Goal: Find specific page/section: Find specific page/section

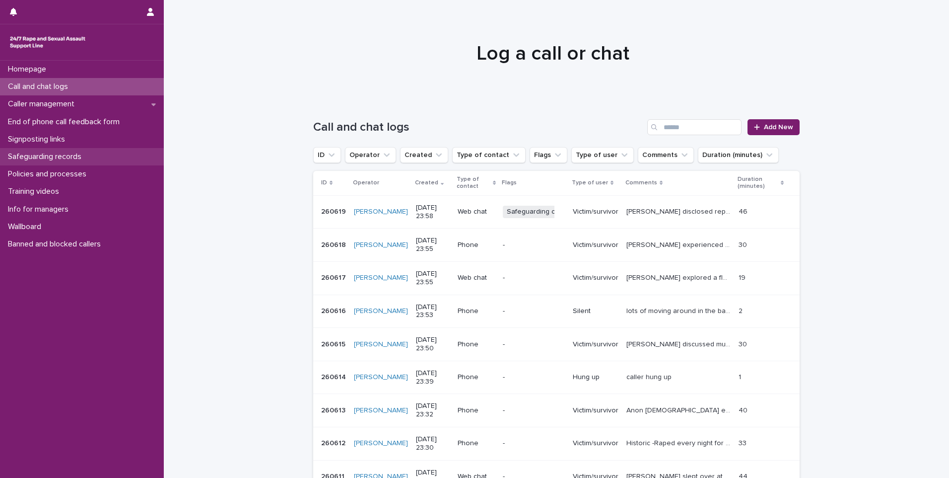
scroll to position [149, 0]
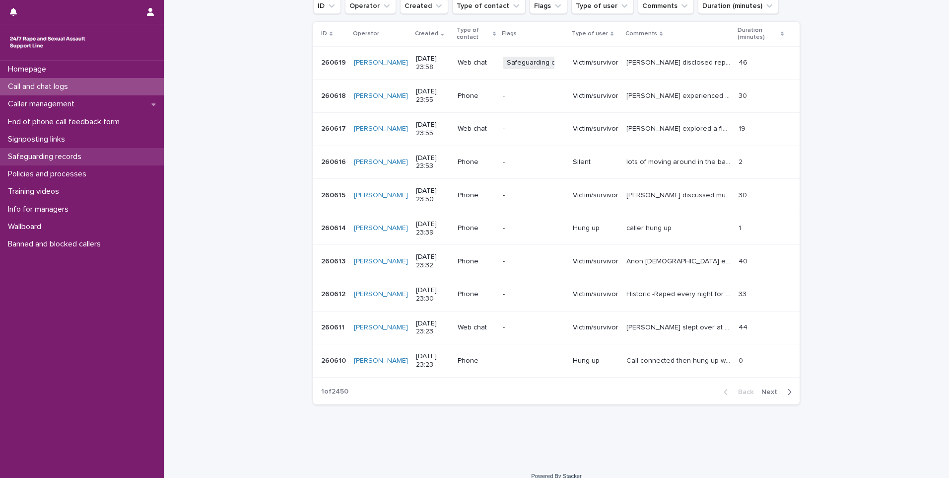
click at [71, 156] on p "Safeguarding records" at bounding box center [46, 156] width 85 height 9
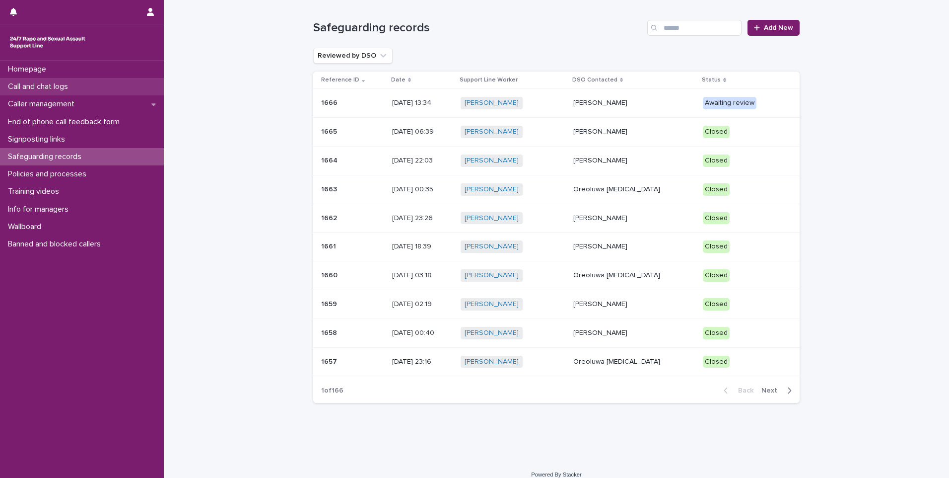
click at [112, 79] on div "Call and chat logs" at bounding box center [82, 86] width 164 height 17
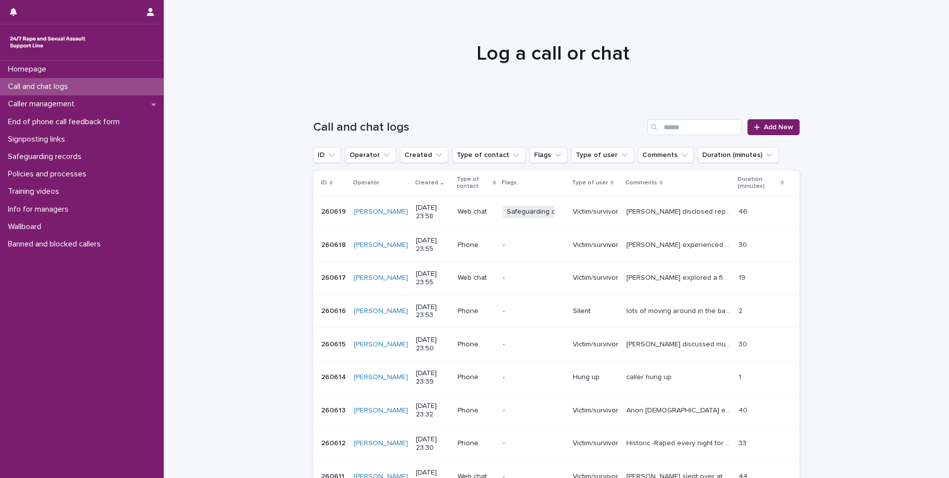
click at [619, 216] on div "Victim/survivor" at bounding box center [596, 212] width 46 height 16
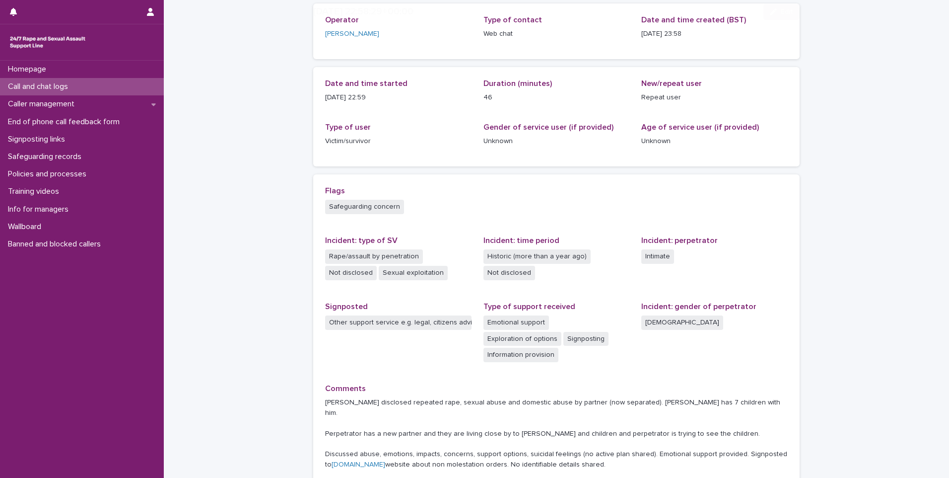
scroll to position [140, 0]
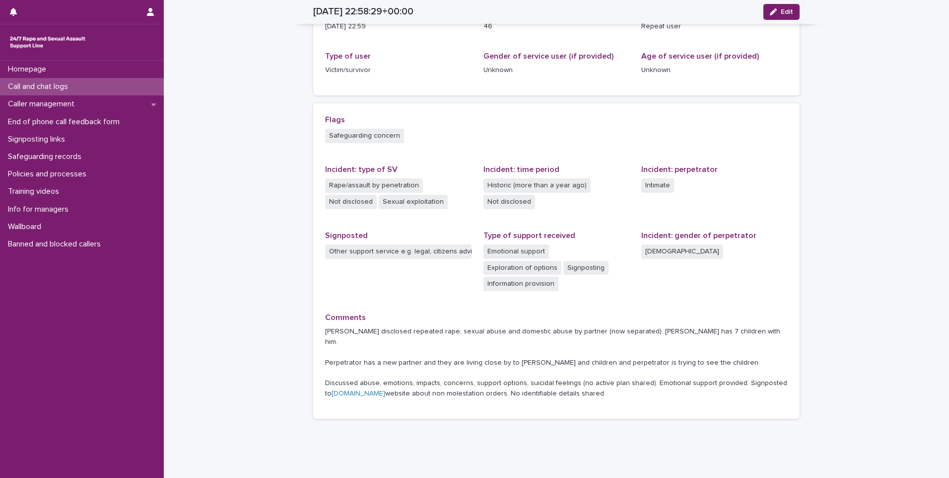
click at [155, 90] on div "Call and chat logs" at bounding box center [82, 86] width 164 height 17
